Goal: Information Seeking & Learning: Learn about a topic

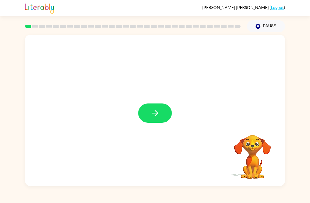
click at [151, 104] on button "button" at bounding box center [155, 112] width 34 height 19
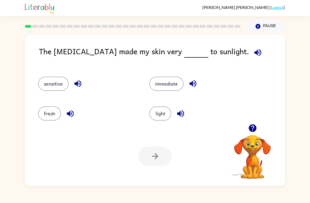
click at [57, 87] on button "sensitive" at bounding box center [53, 83] width 30 height 14
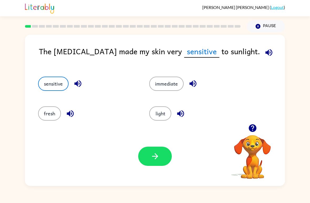
click at [264, 54] on icon "button" at bounding box center [268, 52] width 9 height 9
click at [264, 55] on icon "button" at bounding box center [268, 52] width 9 height 9
click at [266, 54] on icon "button" at bounding box center [269, 52] width 7 height 7
click at [166, 152] on button "button" at bounding box center [155, 155] width 34 height 19
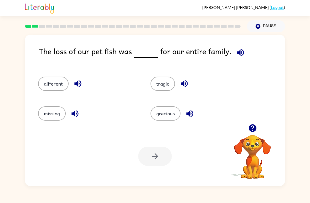
click at [229, 44] on div "The loss of our pet fish was for our entire family. different tragic missing gr…" at bounding box center [155, 110] width 260 height 151
click at [237, 56] on icon "button" at bounding box center [240, 52] width 9 height 9
click at [164, 83] on button "tragic" at bounding box center [163, 83] width 24 height 14
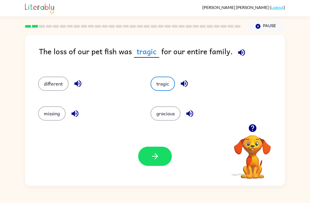
click at [164, 155] on button "button" at bounding box center [155, 155] width 34 height 19
click at [145, 153] on div at bounding box center [155, 155] width 34 height 19
click at [162, 154] on div at bounding box center [155, 155] width 34 height 19
click at [184, 88] on icon "button" at bounding box center [184, 83] width 9 height 9
click at [167, 88] on button "tragic" at bounding box center [163, 83] width 24 height 14
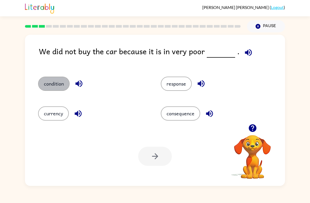
click at [56, 83] on button "condition" at bounding box center [54, 83] width 32 height 14
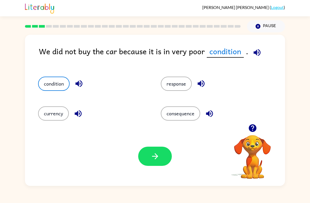
click at [148, 157] on button "button" at bounding box center [155, 155] width 34 height 19
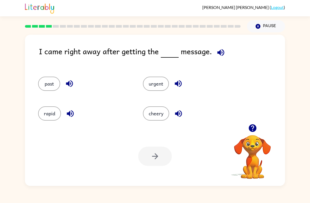
click at [152, 88] on button "urgent" at bounding box center [156, 83] width 26 height 14
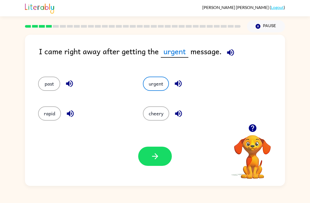
click at [151, 155] on icon "button" at bounding box center [155, 155] width 9 height 9
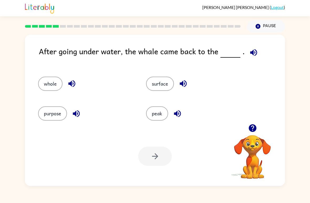
click at [250, 53] on icon "button" at bounding box center [253, 52] width 7 height 7
click at [52, 89] on button "whole" at bounding box center [50, 83] width 24 height 14
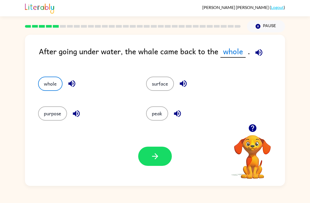
click at [151, 160] on icon "button" at bounding box center [155, 155] width 9 height 9
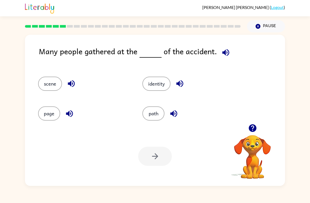
click at [229, 51] on button "button" at bounding box center [225, 52] width 13 height 13
click at [52, 82] on button "scene" at bounding box center [50, 83] width 24 height 14
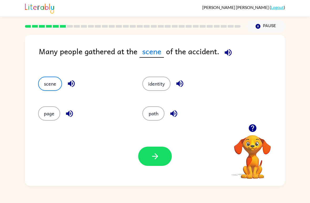
click at [156, 157] on icon "button" at bounding box center [155, 155] width 9 height 9
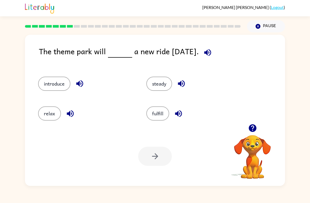
click at [152, 112] on button "fulfill" at bounding box center [157, 113] width 23 height 14
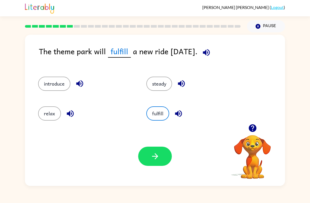
click at [151, 152] on icon "button" at bounding box center [155, 155] width 9 height 9
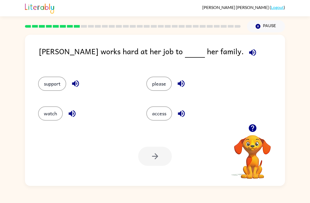
click at [167, 115] on button "access" at bounding box center [159, 113] width 26 height 14
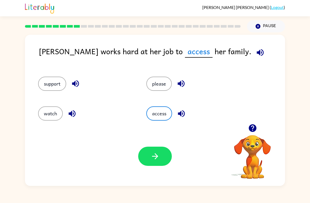
click at [157, 164] on button "button" at bounding box center [155, 155] width 34 height 19
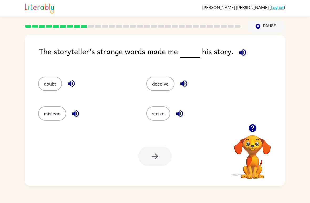
click at [242, 50] on icon "button" at bounding box center [242, 52] width 9 height 9
click at [45, 80] on button "doubt" at bounding box center [50, 83] width 24 height 14
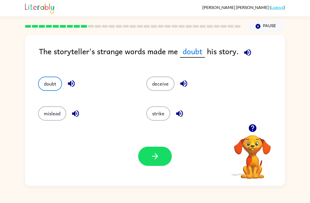
click at [159, 155] on icon "button" at bounding box center [155, 155] width 9 height 9
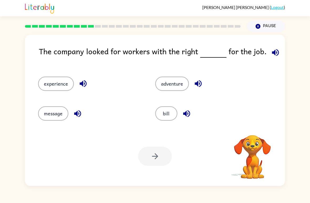
click at [271, 52] on icon "button" at bounding box center [275, 52] width 9 height 9
click at [165, 114] on button "bill" at bounding box center [166, 113] width 22 height 14
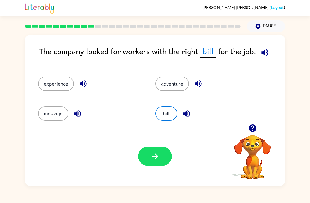
click at [151, 159] on icon "button" at bounding box center [155, 155] width 9 height 9
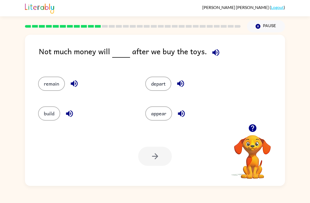
click at [150, 116] on button "appear" at bounding box center [158, 113] width 27 height 14
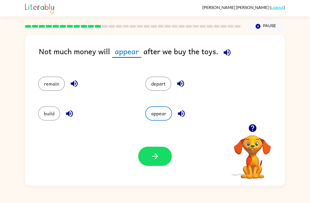
click at [151, 156] on icon "button" at bounding box center [155, 155] width 9 height 9
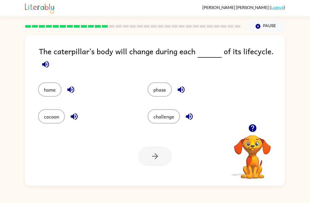
click at [166, 86] on button "phase" at bounding box center [160, 89] width 24 height 14
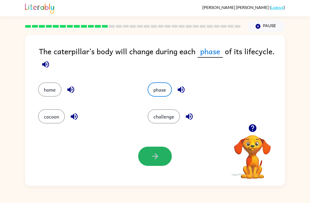
click at [162, 156] on button "button" at bounding box center [155, 155] width 34 height 19
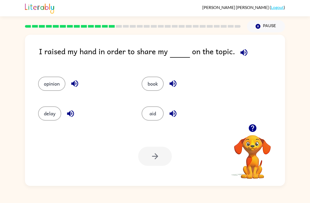
click at [243, 50] on icon "button" at bounding box center [244, 52] width 7 height 7
click at [149, 90] on button "book" at bounding box center [153, 83] width 22 height 14
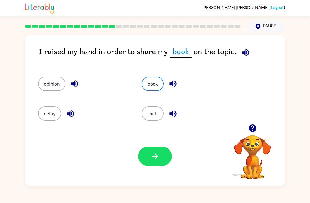
click at [154, 155] on icon "button" at bounding box center [155, 155] width 9 height 9
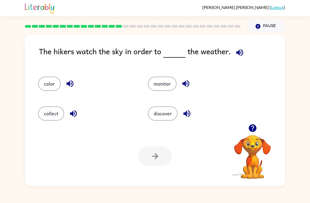
click at [47, 84] on button "color" at bounding box center [49, 83] width 23 height 14
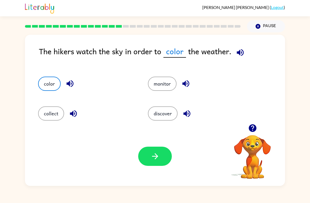
click at [159, 84] on button "monitor" at bounding box center [162, 83] width 29 height 14
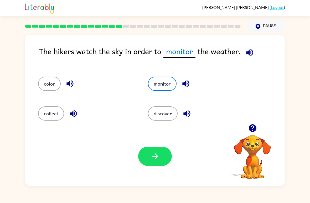
click at [158, 108] on button "discover" at bounding box center [163, 113] width 30 height 14
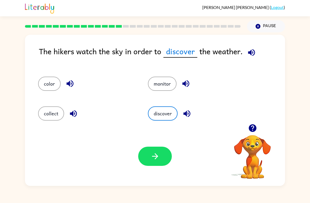
click at [51, 79] on button "color" at bounding box center [49, 83] width 23 height 14
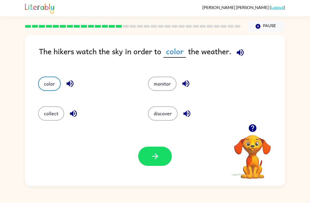
click at [48, 108] on button "collect" at bounding box center [51, 113] width 26 height 14
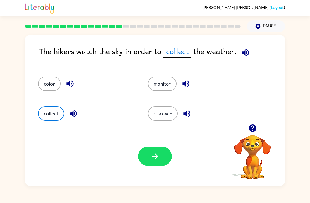
click at [44, 68] on div "color" at bounding box center [83, 82] width 110 height 30
click at [163, 84] on button "monitor" at bounding box center [162, 83] width 29 height 14
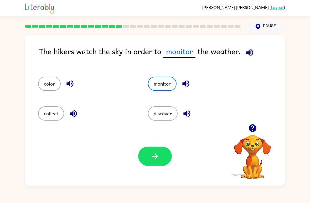
click at [166, 118] on button "discover" at bounding box center [163, 113] width 30 height 14
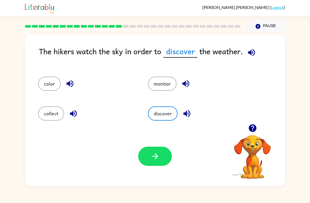
click at [156, 82] on button "monitor" at bounding box center [162, 83] width 29 height 14
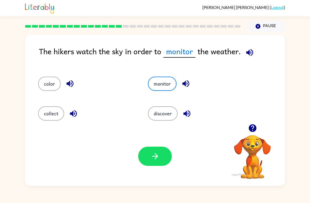
click at [155, 113] on button "discover" at bounding box center [163, 113] width 30 height 14
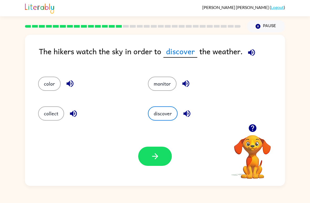
click at [157, 153] on icon "button" at bounding box center [155, 155] width 9 height 9
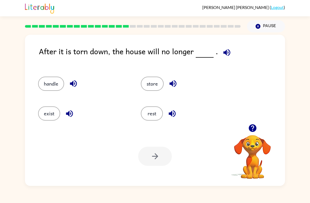
click at [153, 90] on button "store" at bounding box center [152, 83] width 23 height 14
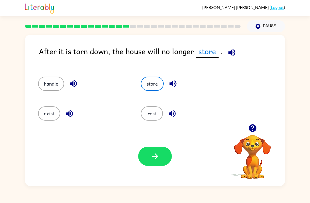
click at [150, 161] on button "button" at bounding box center [155, 155] width 34 height 19
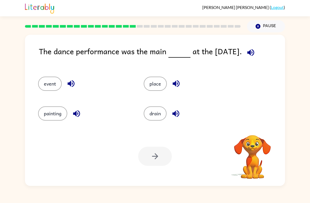
click at [253, 51] on icon "button" at bounding box center [250, 52] width 9 height 9
click at [160, 89] on button "place" at bounding box center [155, 83] width 23 height 14
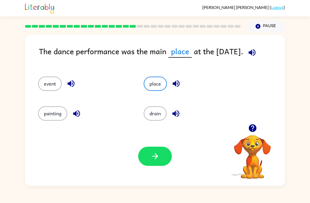
click at [151, 162] on button "button" at bounding box center [155, 155] width 34 height 19
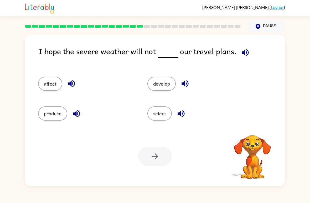
click at [246, 53] on icon "button" at bounding box center [245, 52] width 9 height 9
click at [49, 117] on button "produce" at bounding box center [52, 113] width 29 height 14
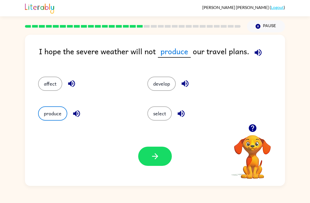
click at [152, 162] on button "button" at bounding box center [155, 155] width 34 height 19
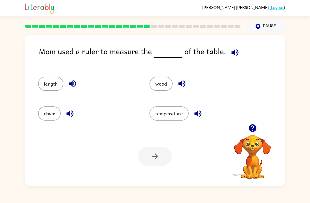
click at [233, 53] on icon "button" at bounding box center [235, 52] width 9 height 9
click at [162, 86] on button "wood" at bounding box center [161, 83] width 23 height 14
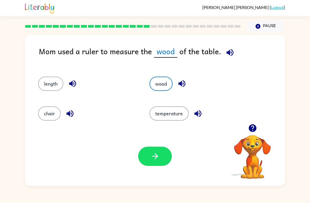
click at [151, 159] on icon "button" at bounding box center [155, 155] width 9 height 9
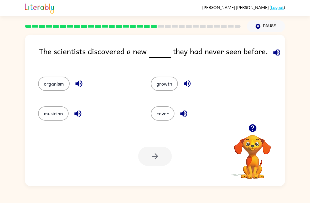
click at [164, 117] on button "cover" at bounding box center [163, 113] width 24 height 14
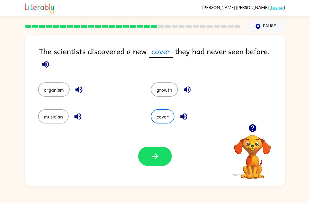
click at [161, 152] on button "button" at bounding box center [155, 155] width 34 height 19
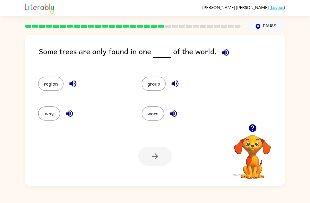
click at [47, 120] on button "way" at bounding box center [49, 113] width 22 height 14
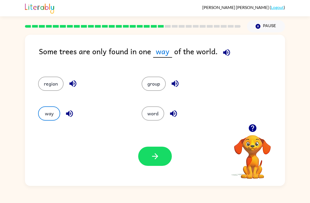
click at [151, 160] on icon "button" at bounding box center [155, 155] width 9 height 9
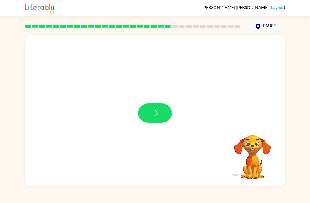
click at [156, 119] on button "button" at bounding box center [155, 112] width 34 height 19
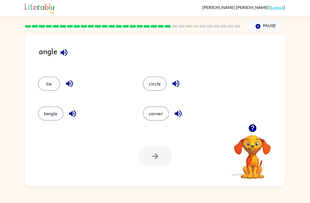
click at [47, 115] on button "tangle" at bounding box center [50, 113] width 25 height 14
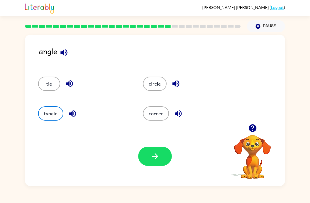
click at [153, 166] on button "button" at bounding box center [155, 155] width 34 height 19
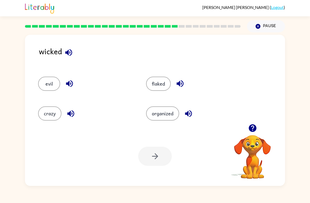
click at [152, 88] on button "flaked" at bounding box center [158, 83] width 25 height 14
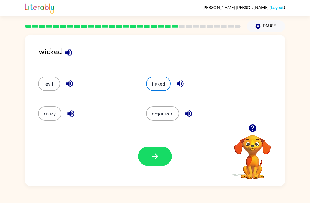
click at [153, 161] on button "button" at bounding box center [155, 155] width 34 height 19
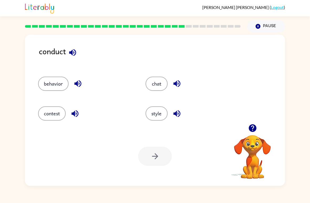
click at [154, 114] on button "style" at bounding box center [157, 113] width 22 height 14
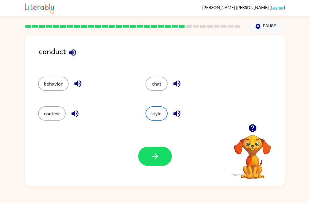
click at [153, 149] on button "button" at bounding box center [155, 155] width 34 height 19
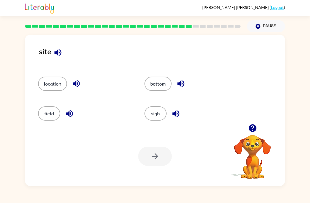
click at [166, 109] on div "sigh" at bounding box center [192, 113] width 94 height 14
click at [154, 116] on button "sigh" at bounding box center [156, 113] width 22 height 14
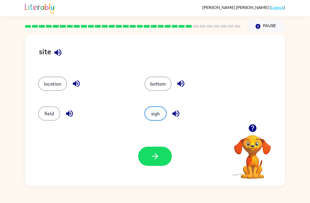
click at [157, 158] on icon "button" at bounding box center [155, 155] width 9 height 9
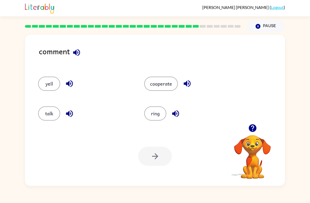
click at [45, 110] on button "talk" at bounding box center [49, 113] width 22 height 14
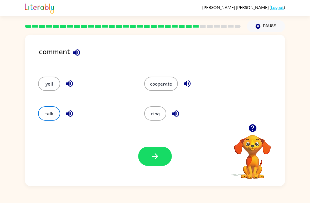
click at [148, 168] on div "Your browser must support playing .mp4 files to use Literably. Please try using…" at bounding box center [155, 155] width 260 height 59
click at [151, 158] on icon "button" at bounding box center [155, 155] width 9 height 9
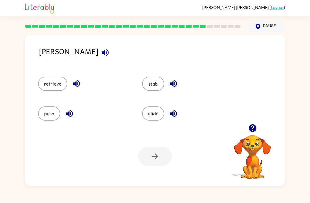
click at [101, 56] on icon "button" at bounding box center [105, 52] width 9 height 9
click at [160, 84] on button "stab" at bounding box center [153, 83] width 22 height 14
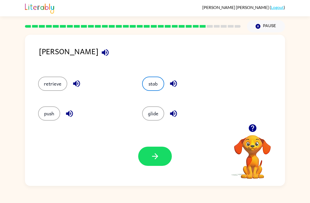
click at [154, 158] on icon "button" at bounding box center [155, 155] width 9 height 9
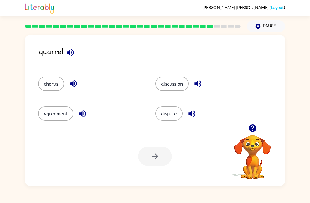
click at [65, 52] on button "button" at bounding box center [70, 52] width 13 height 13
click at [88, 115] on button "button" at bounding box center [82, 113] width 13 height 13
click at [76, 83] on icon "button" at bounding box center [73, 83] width 9 height 9
click at [172, 113] on button "dispute" at bounding box center [168, 113] width 27 height 14
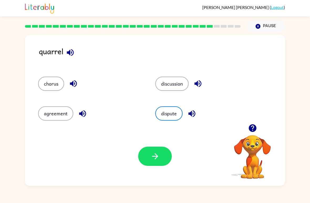
click at [155, 153] on icon "button" at bounding box center [155, 155] width 9 height 9
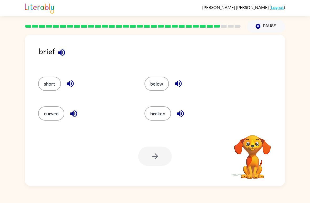
click at [59, 49] on icon "button" at bounding box center [61, 52] width 9 height 9
click at [155, 86] on button "below" at bounding box center [157, 83] width 24 height 14
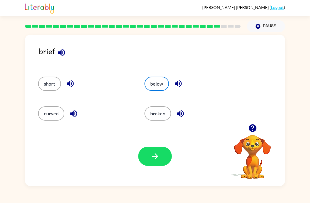
click at [153, 159] on icon "button" at bounding box center [155, 155] width 9 height 9
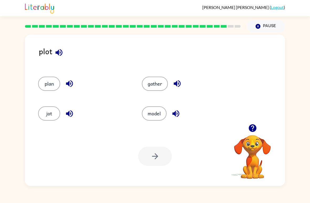
click at [49, 117] on button "jot" at bounding box center [49, 113] width 22 height 14
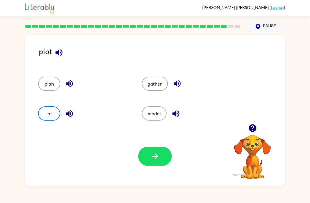
click at [153, 166] on button "button" at bounding box center [155, 155] width 34 height 19
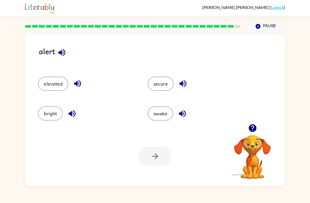
click at [172, 110] on button "awake" at bounding box center [160, 113] width 25 height 14
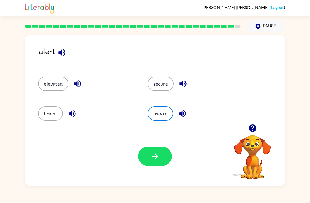
click at [145, 165] on button "button" at bounding box center [155, 155] width 34 height 19
